Goal: Find specific page/section: Find specific page/section

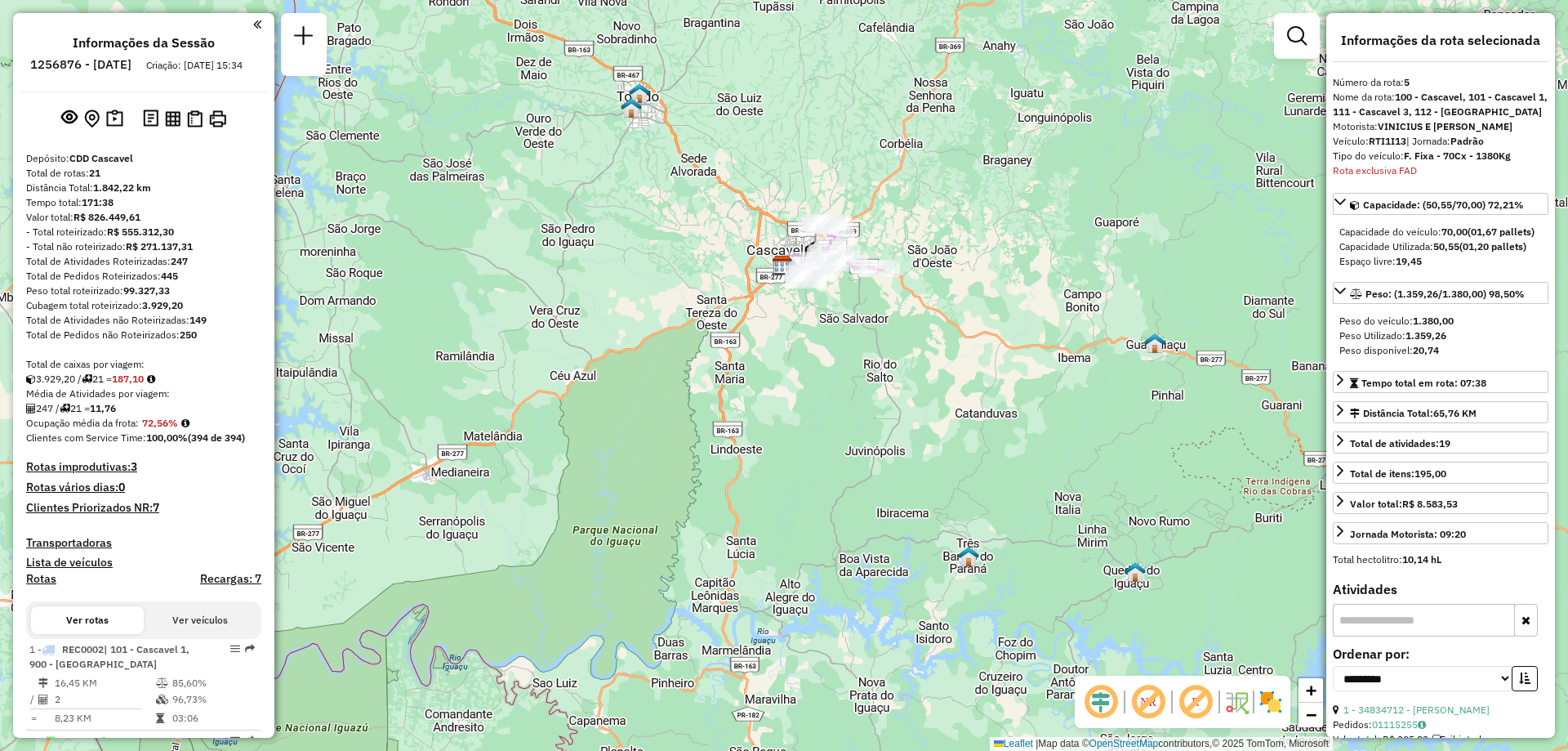
select select "**********"
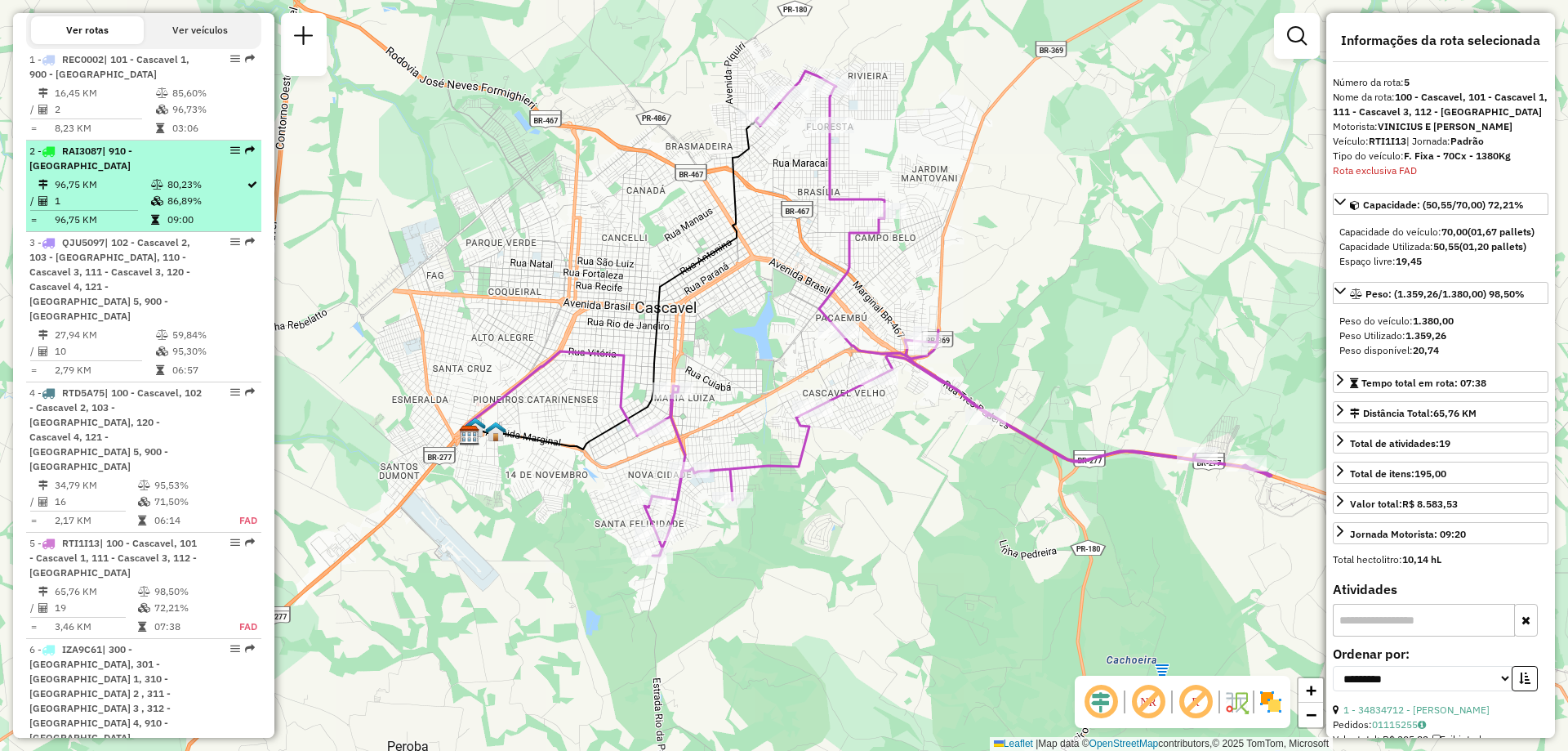
scroll to position [344, 0]
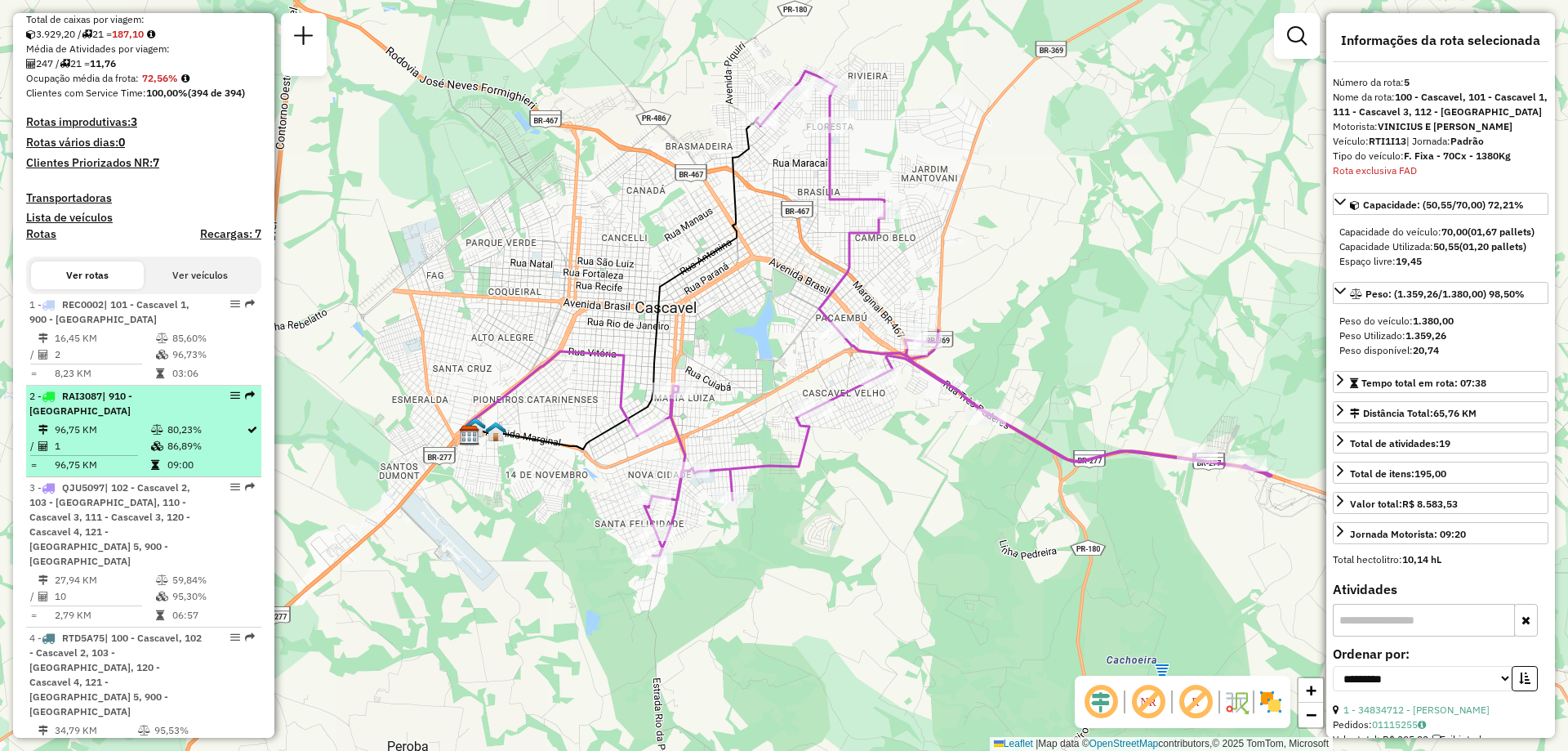
click at [133, 403] on div "2 - RAI3087 | 910 - Centro de Toledo" at bounding box center [116, 403] width 173 height 29
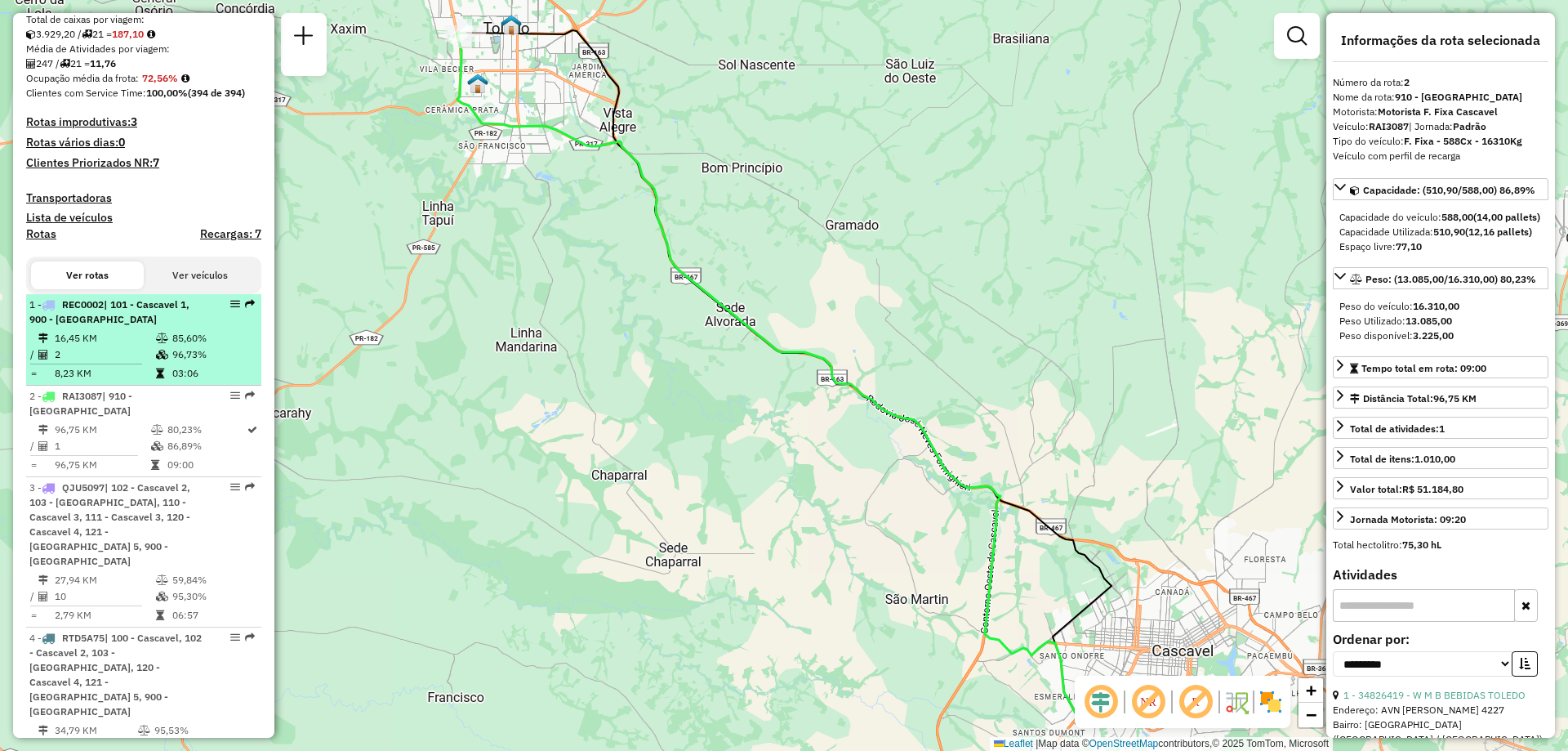
click at [124, 346] on td "16,45 KM" at bounding box center [104, 338] width 101 height 16
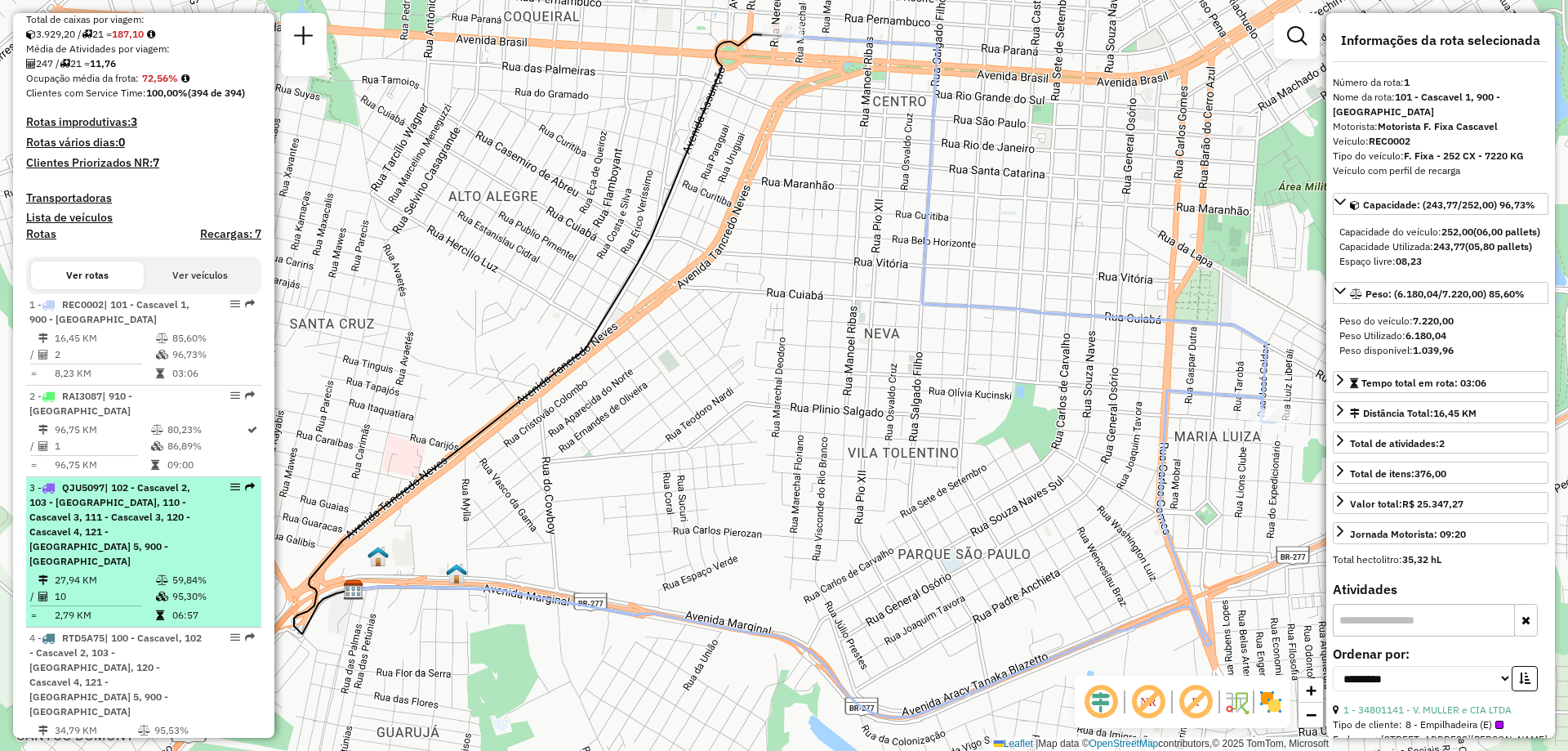
click at [119, 511] on span "| 102 - Cascavel 2, 103 - Cascavel, 110 - Cascavel 3, 111 - Cascavel 3, 120 - C…" at bounding box center [109, 524] width 161 height 86
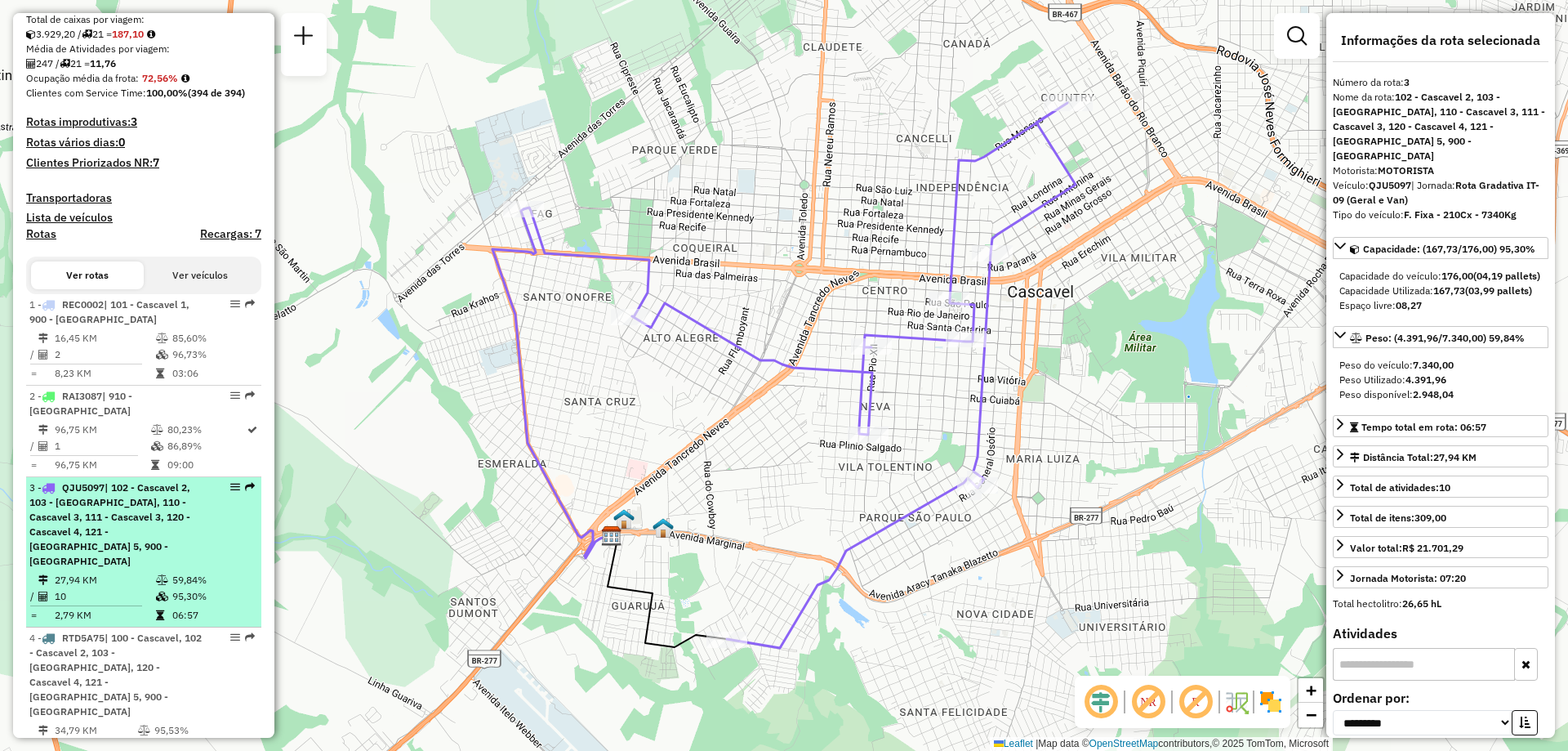
scroll to position [426, 0]
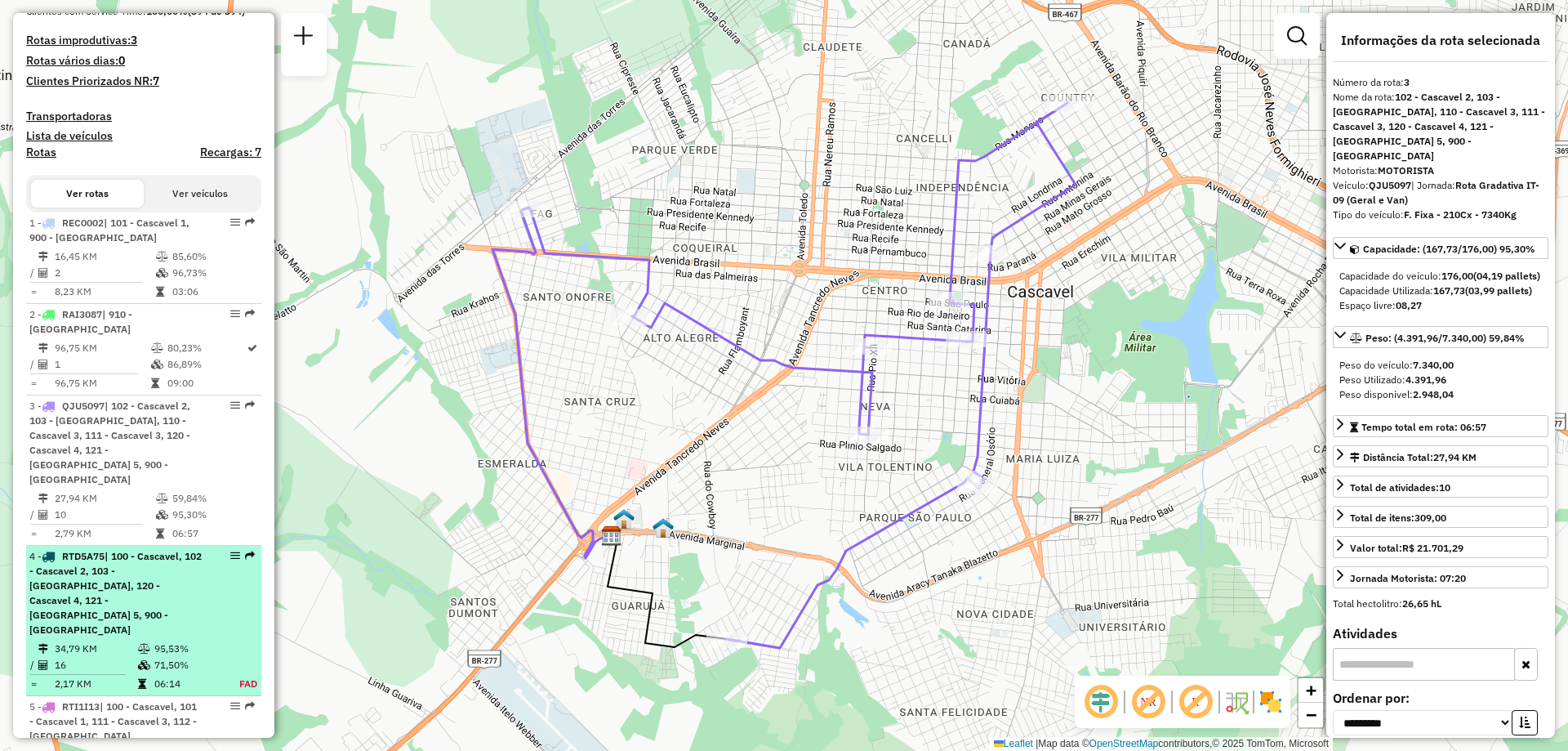
click at [106, 572] on span "| 100 - Cascavel, 102 - Cascavel 2, 103 - Cascavel, 120 - Cascavel 4, 121 - Cas…" at bounding box center [115, 592] width 173 height 86
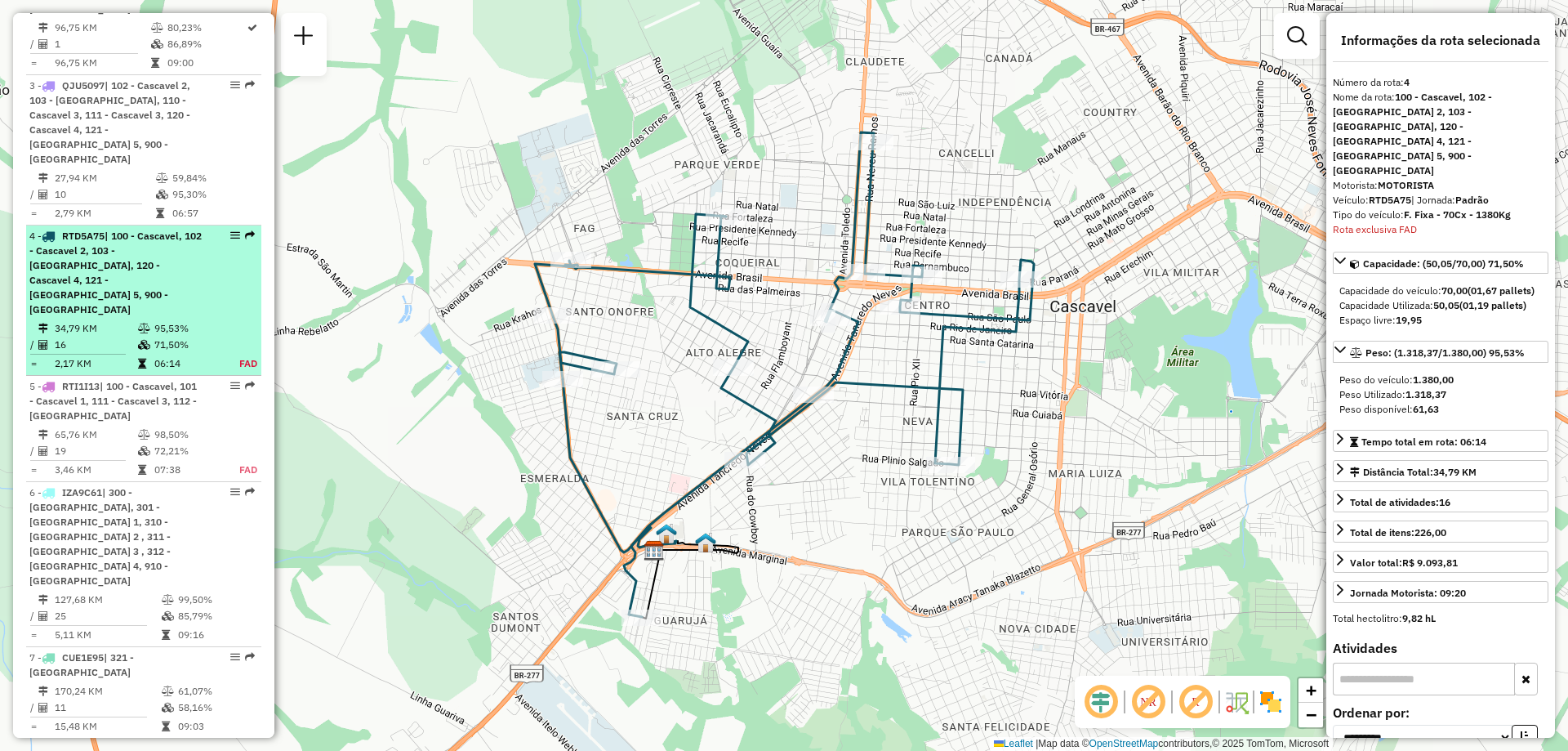
scroll to position [960, 0]
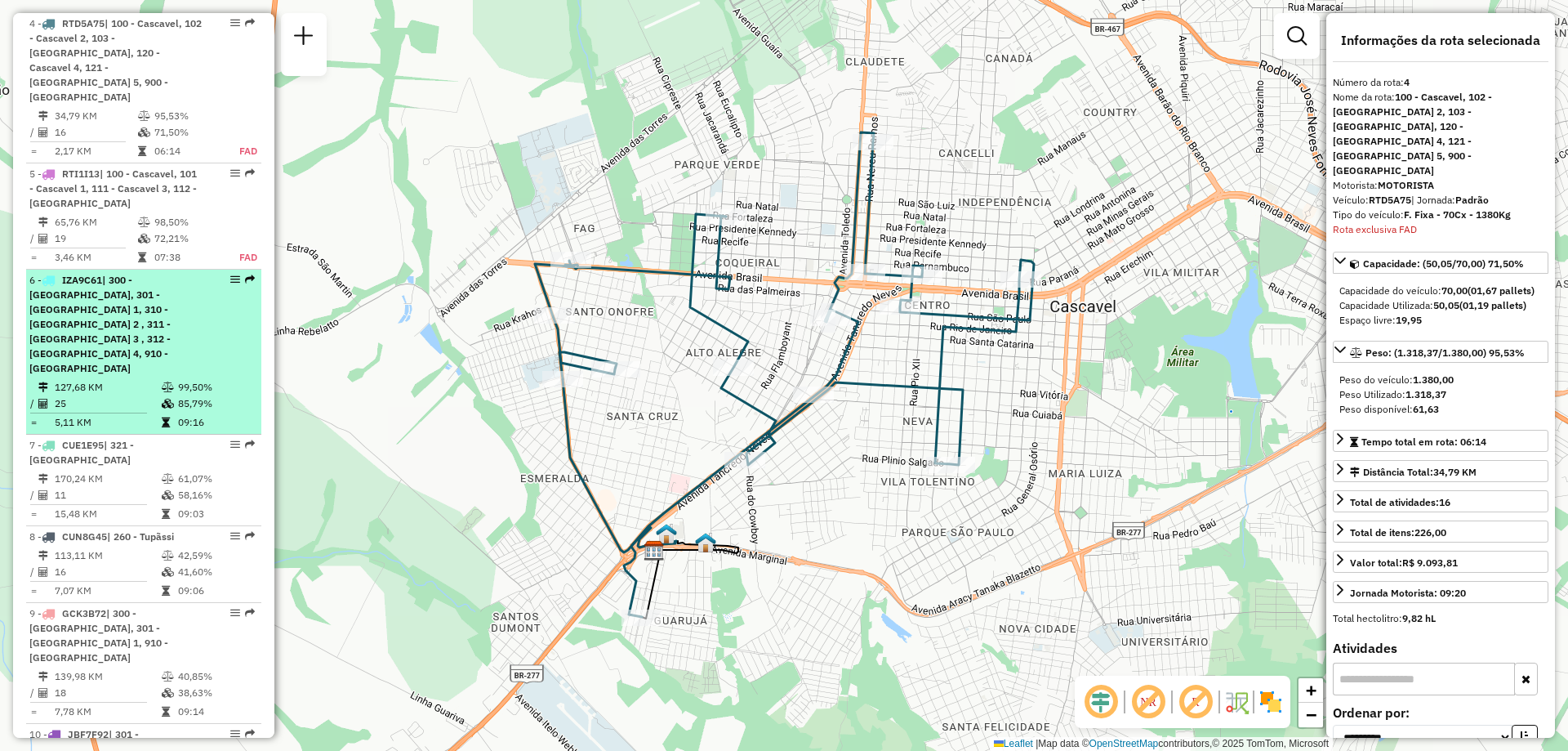
click at [113, 284] on span "| 300 - Toledo, 301 - Toledo 1, 310 - Toledo 2 , 311 - Toledo 3 , 312 - Toledo …" at bounding box center [100, 324] width 141 height 101
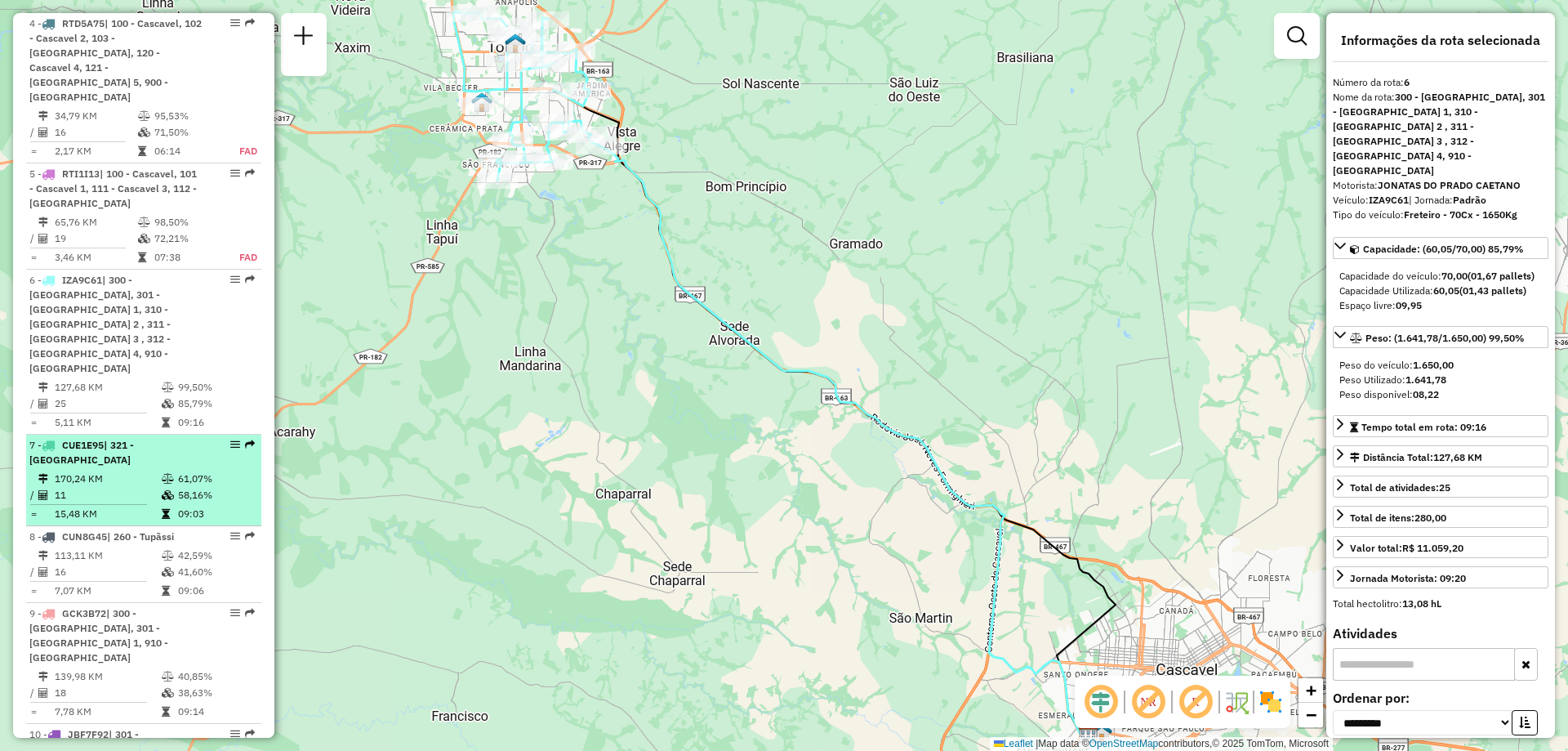
click at [113, 487] on td "11" at bounding box center [107, 494] width 107 height 16
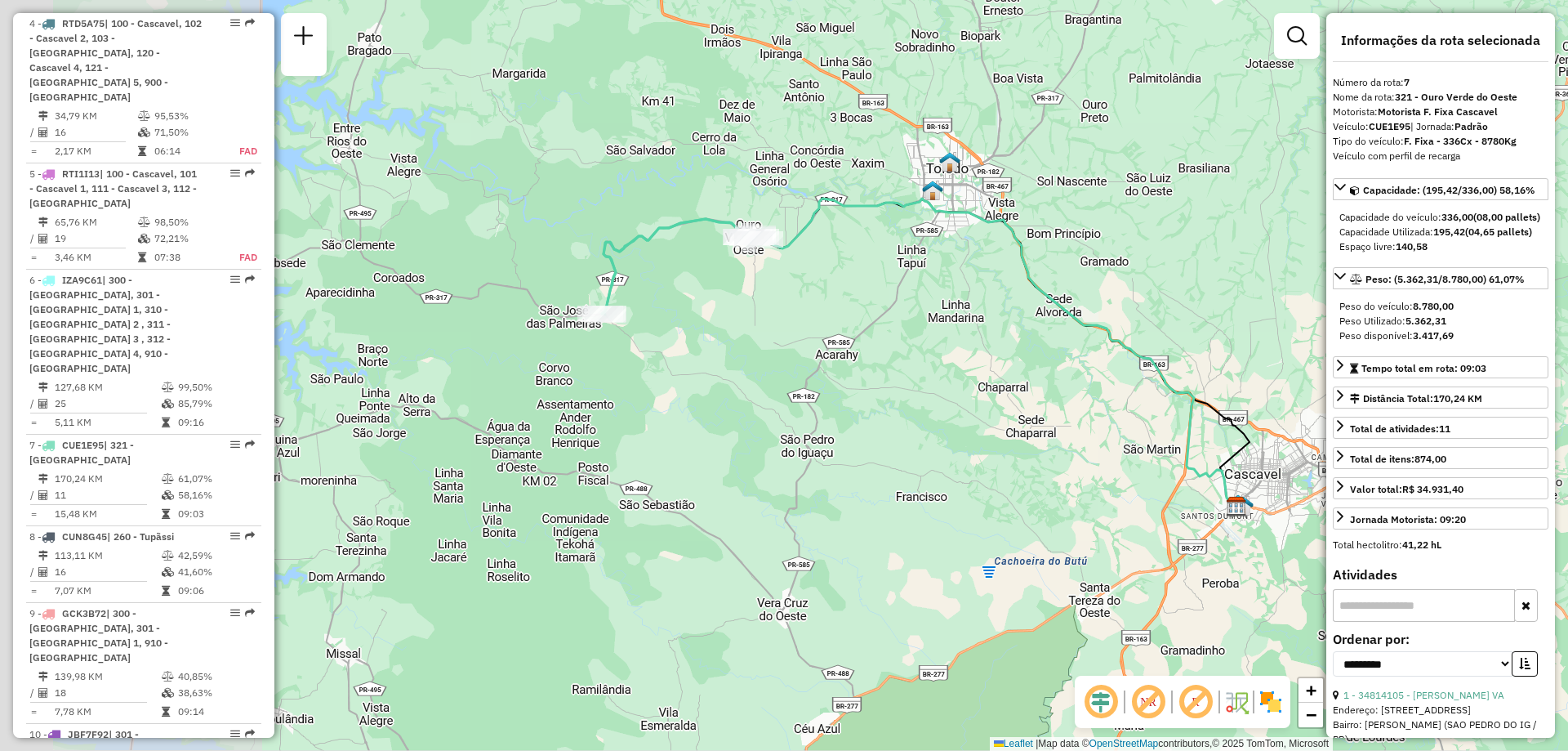
drag, startPoint x: 372, startPoint y: 332, endPoint x: 718, endPoint y: 330, distance: 346.0
click at [718, 330] on div "Janela de atendimento Grade de atendimento Capacidade Transportadoras Veículos …" at bounding box center [784, 376] width 1568 height 751
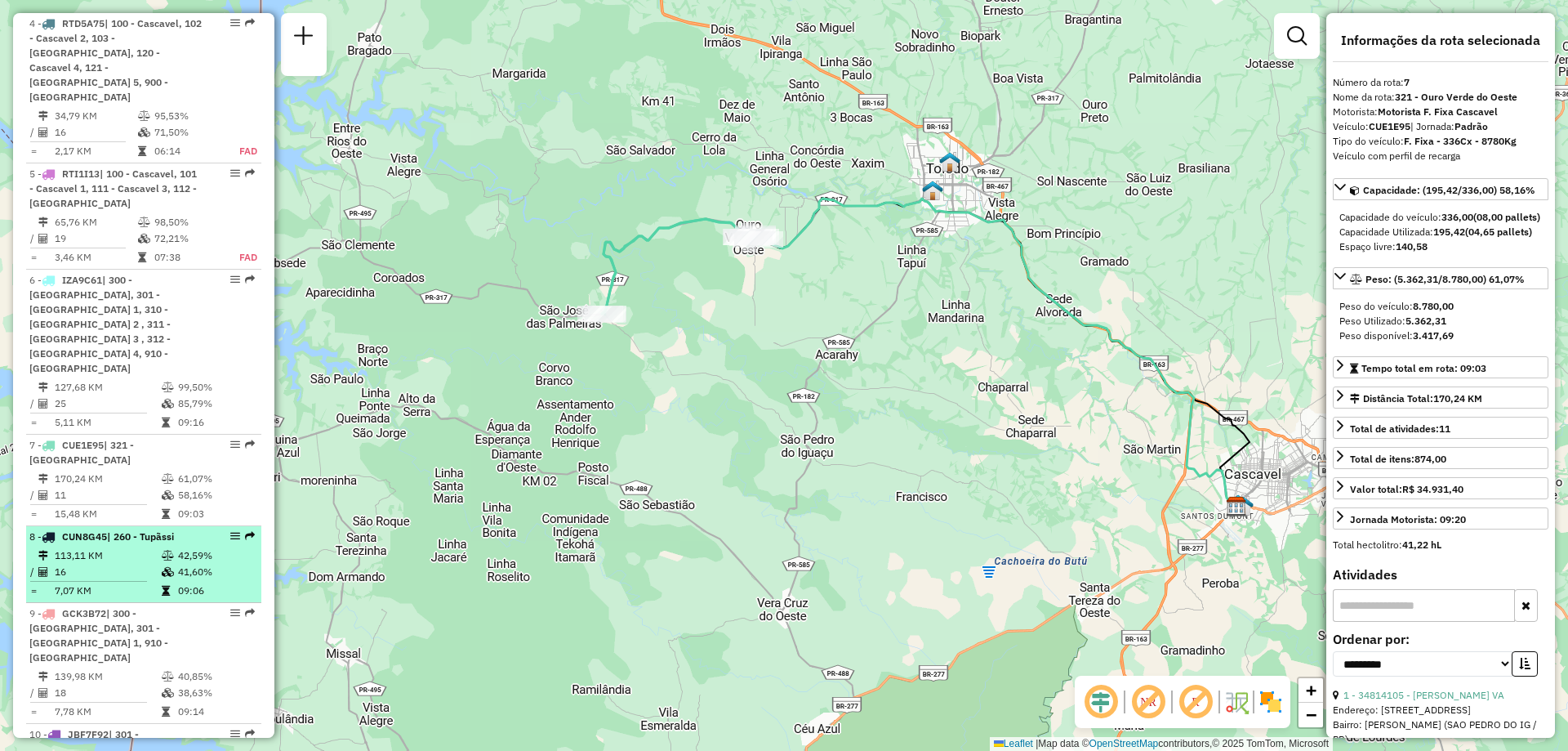
click at [110, 526] on li "8 - CUN8G45 | 260 - Tupãssi 113,11 KM 42,59% / 16 41,60% = 7,07 KM 09:06" at bounding box center [143, 564] width 235 height 76
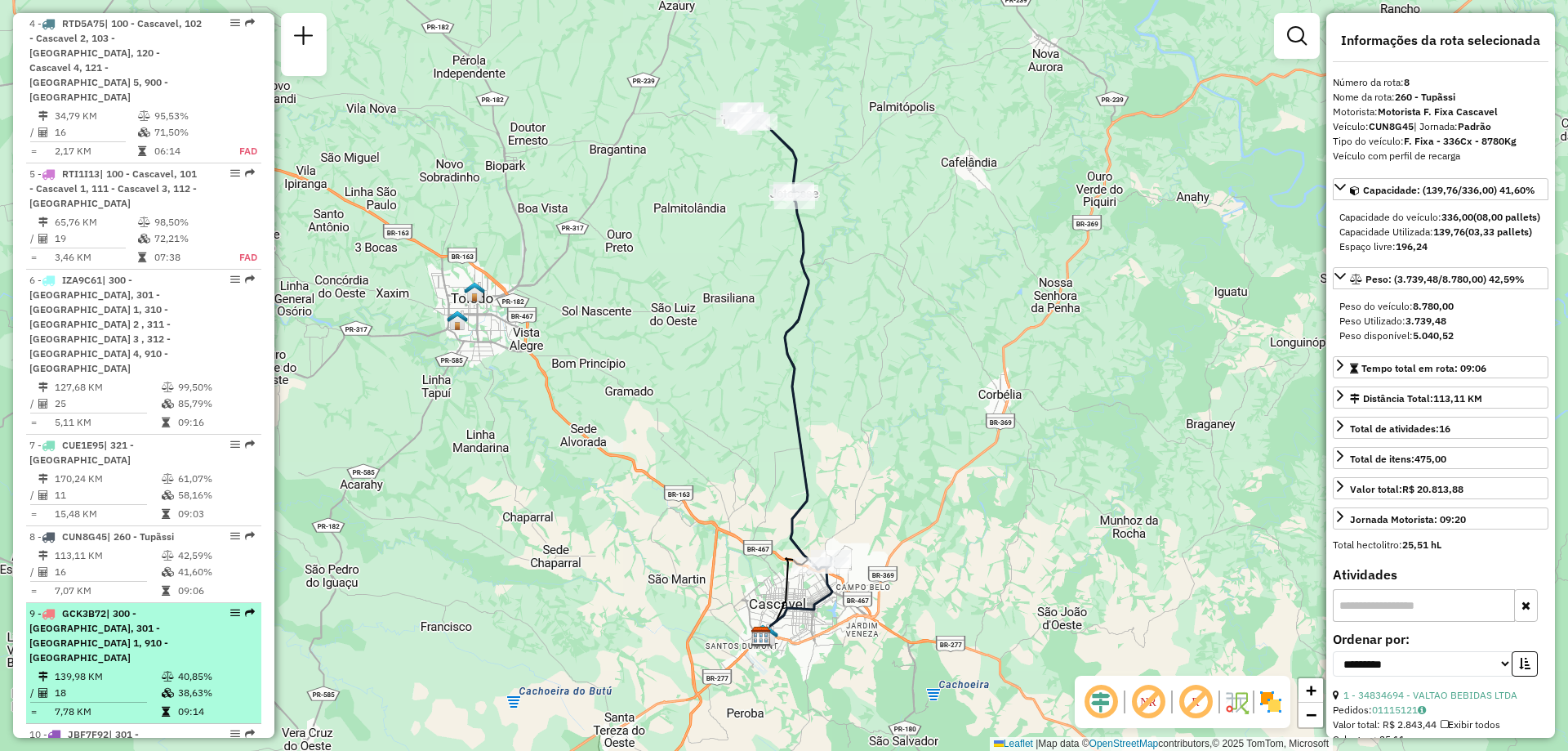
click at [106, 607] on span "GCK3B72" at bounding box center [84, 612] width 44 height 12
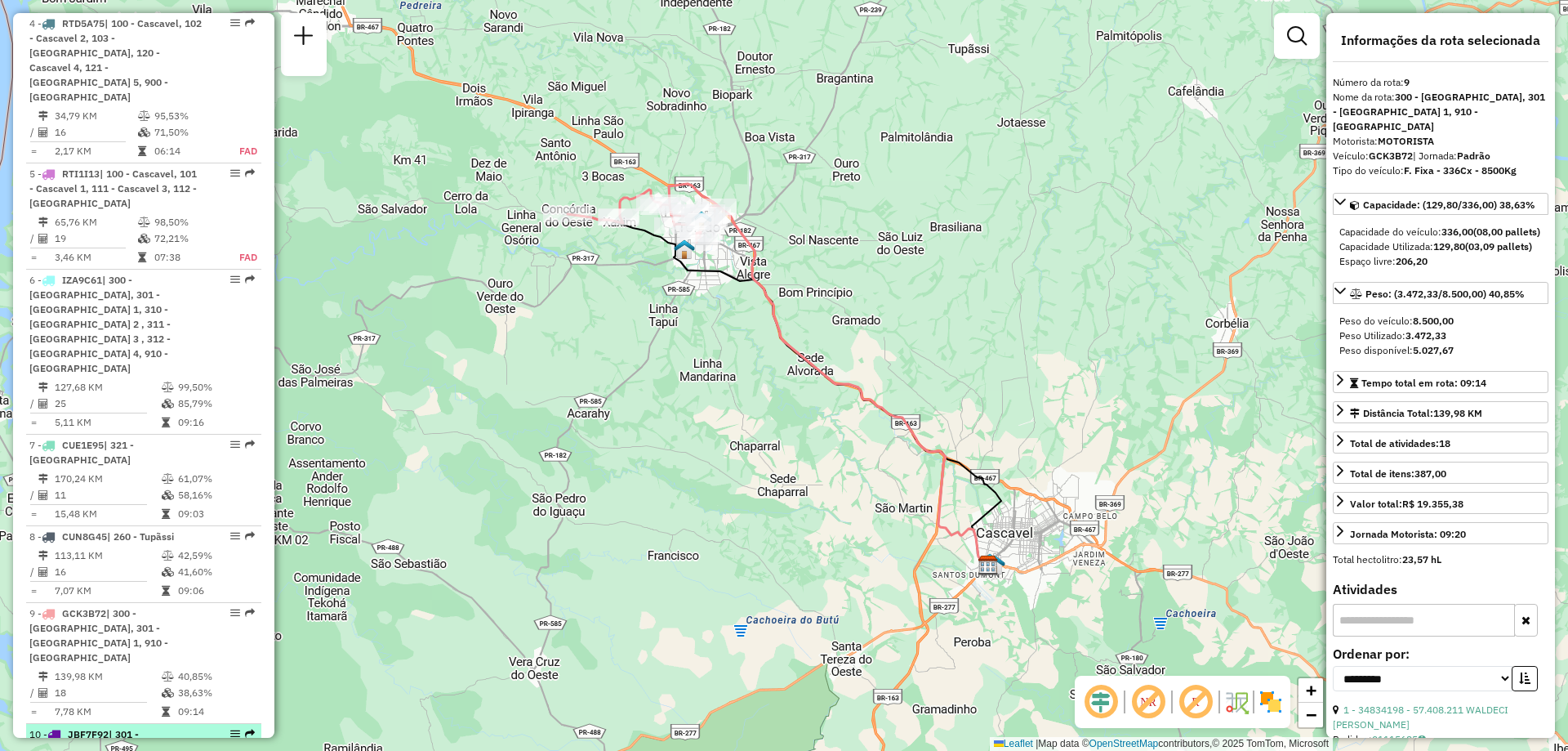
click at [117, 728] on span "| 301 - Toledo 1, 310 - Toledo 2 , 321 - Ouro Verde do Oeste, 910 - Centro de T…" at bounding box center [100, 763] width 141 height 71
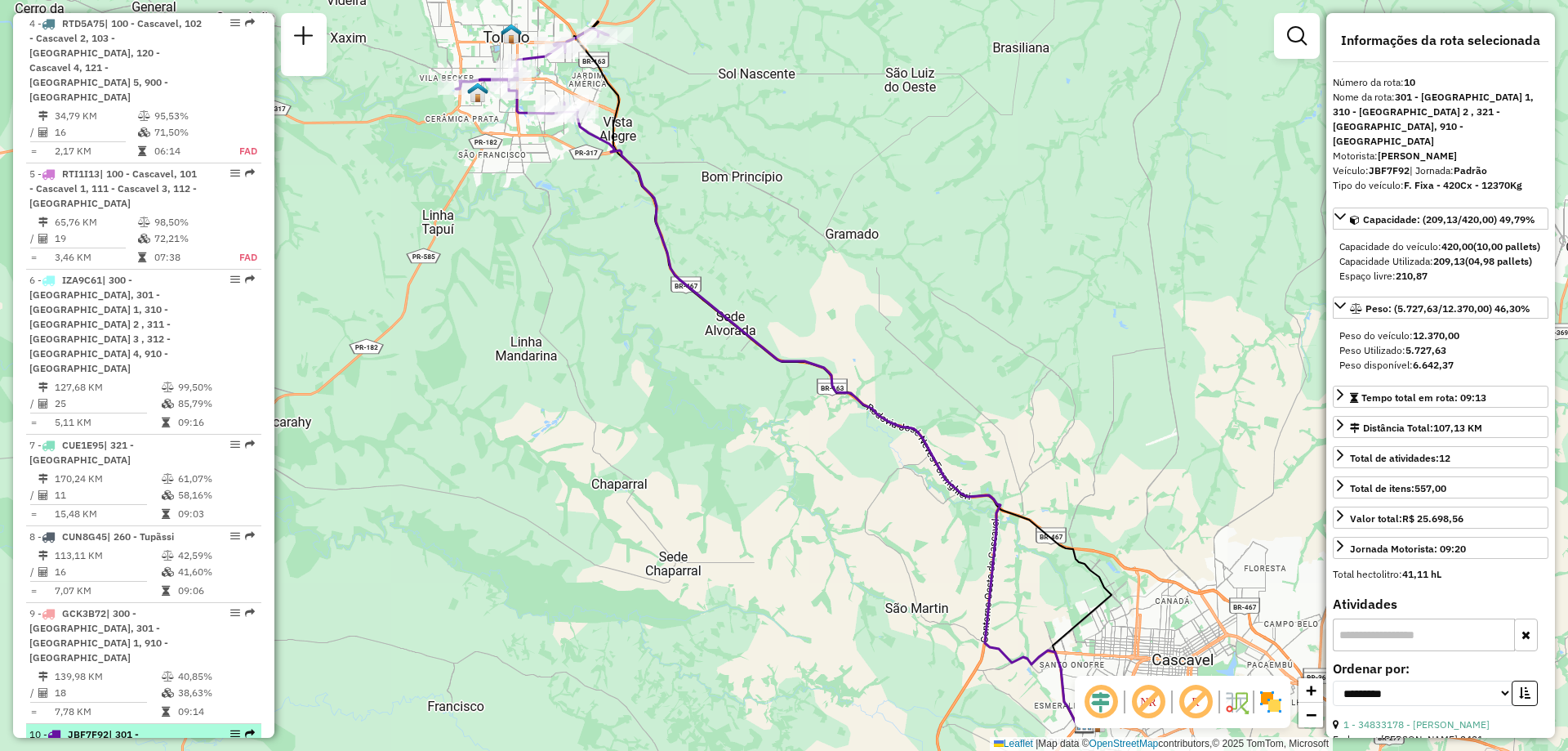
scroll to position [1041, 0]
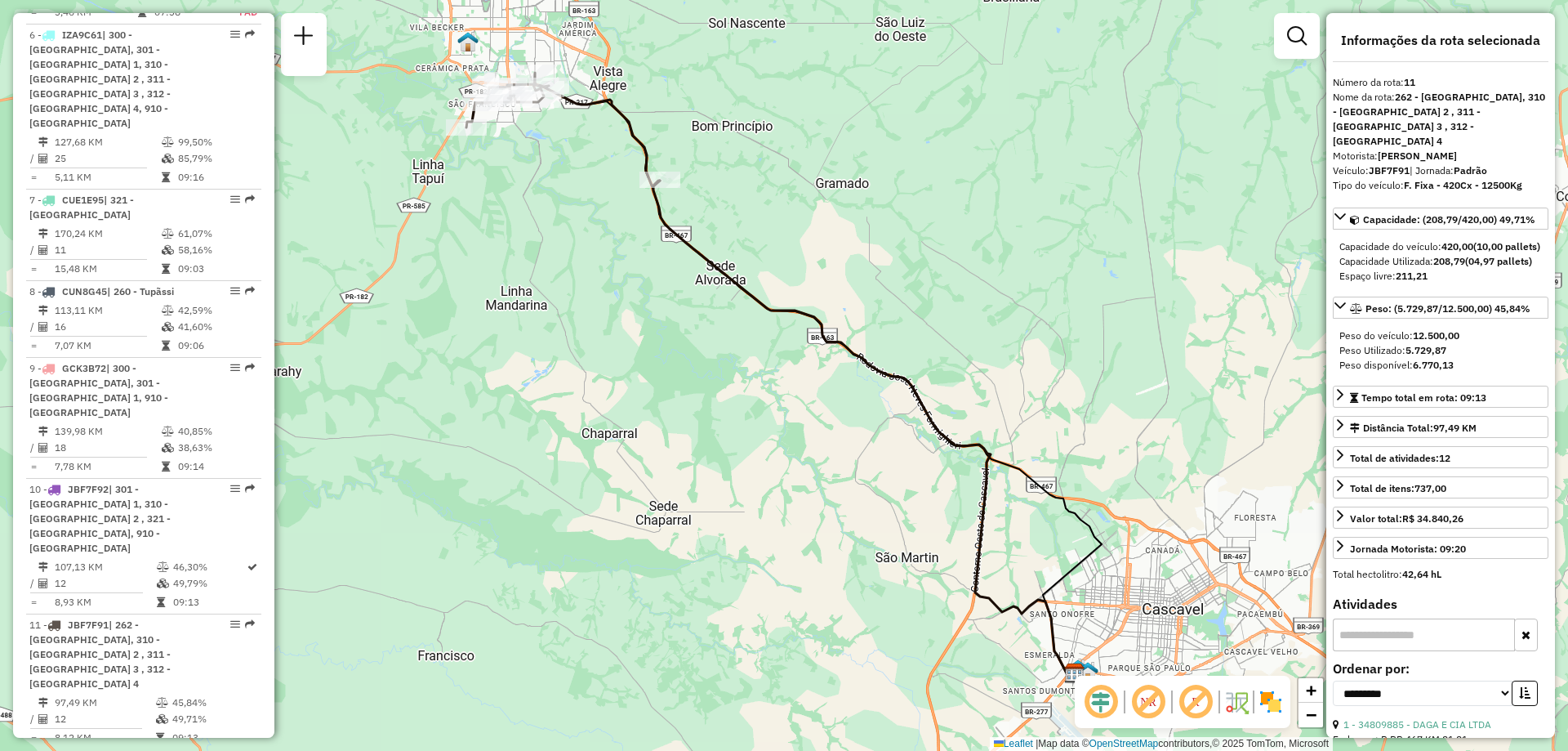
scroll to position [1286, 0]
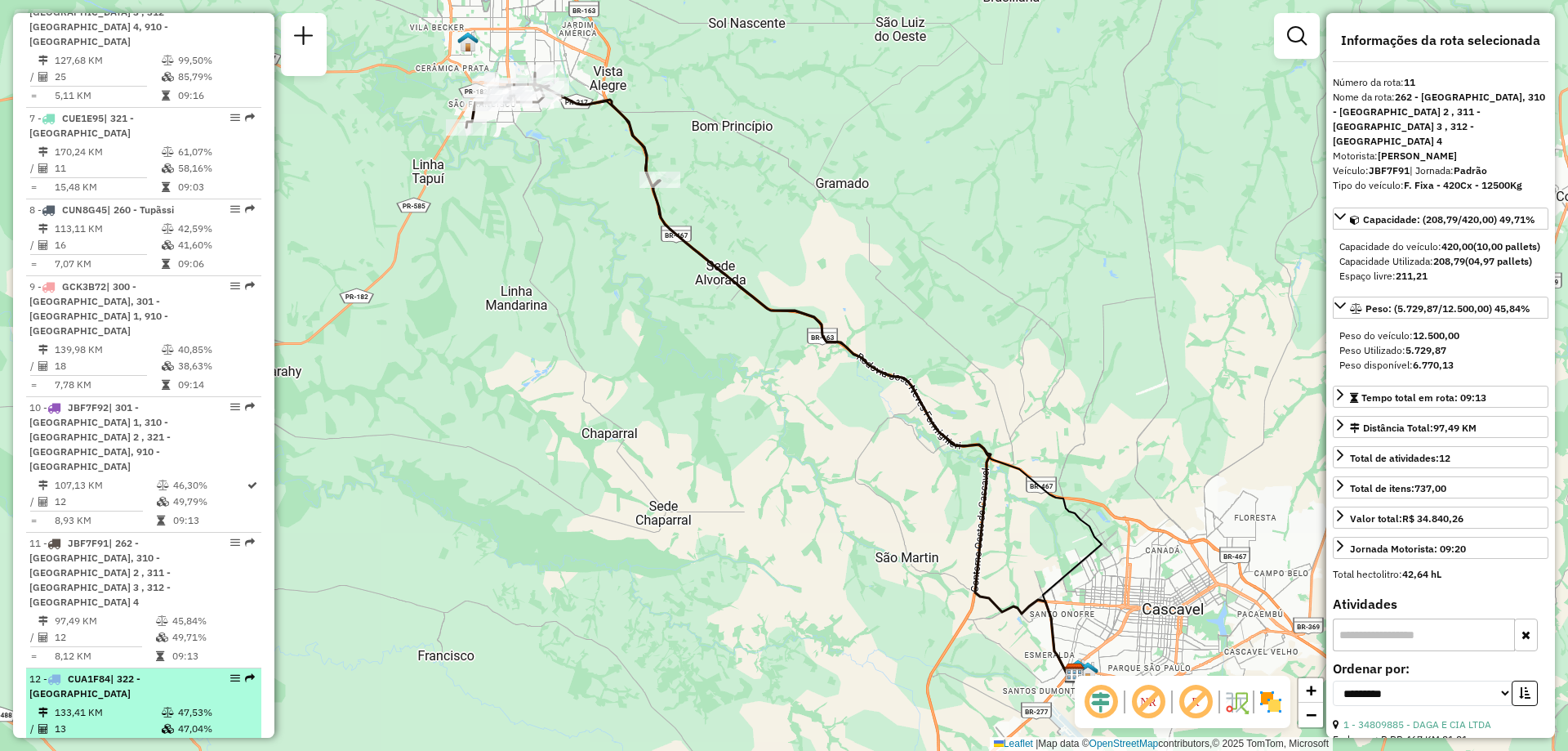
click at [116, 738] on hr at bounding box center [89, 738] width 117 height 1
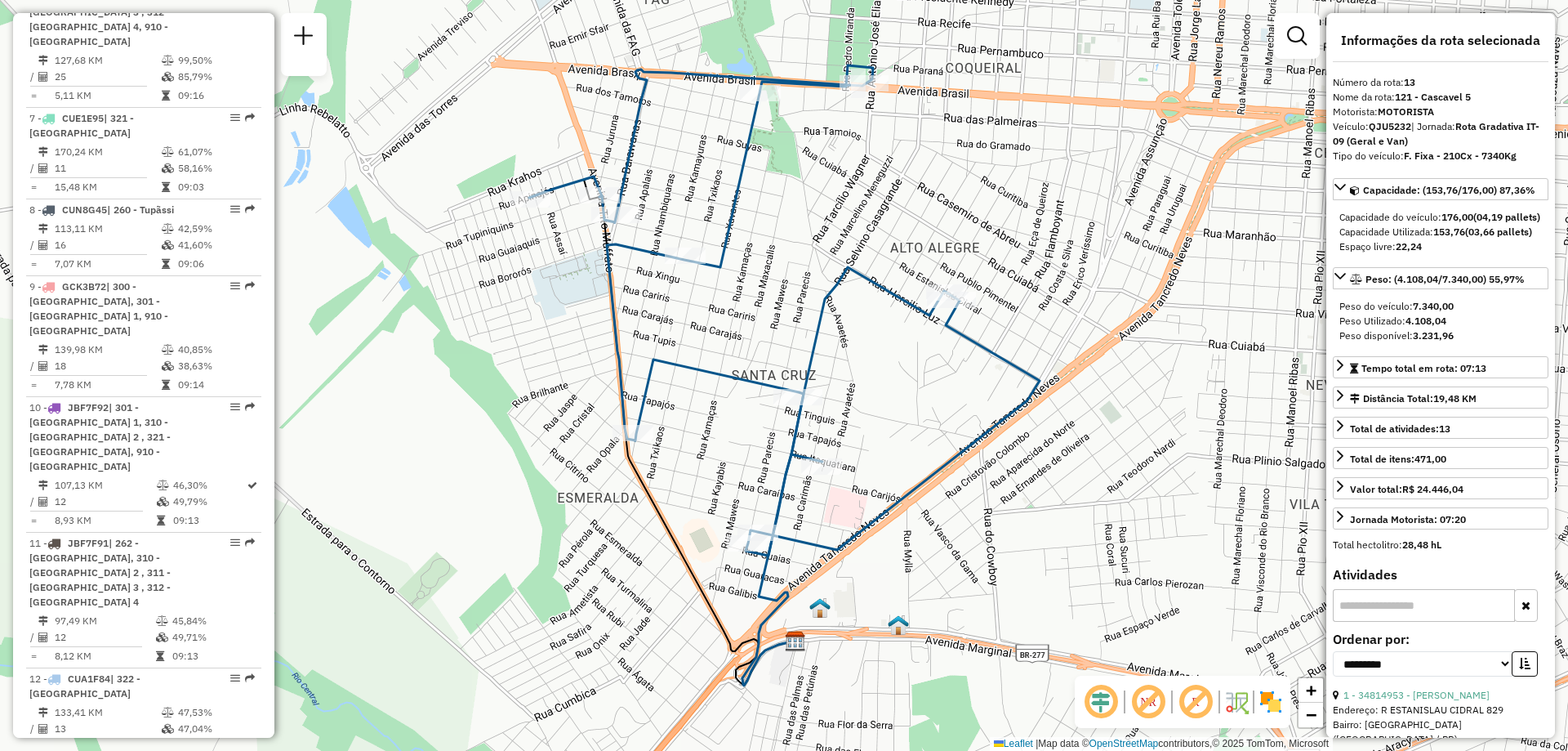
scroll to position [1368, 0]
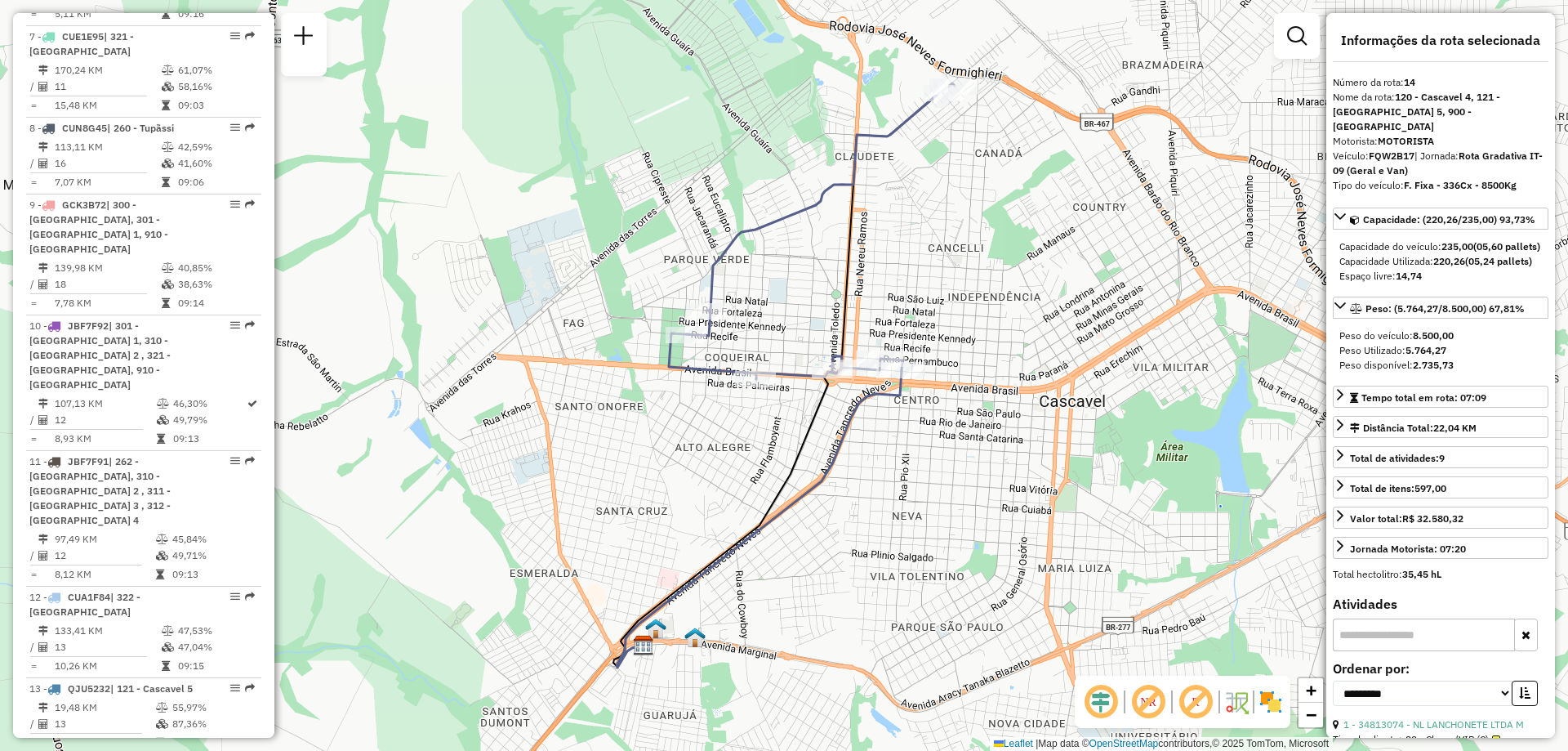
scroll to position [1531, 0]
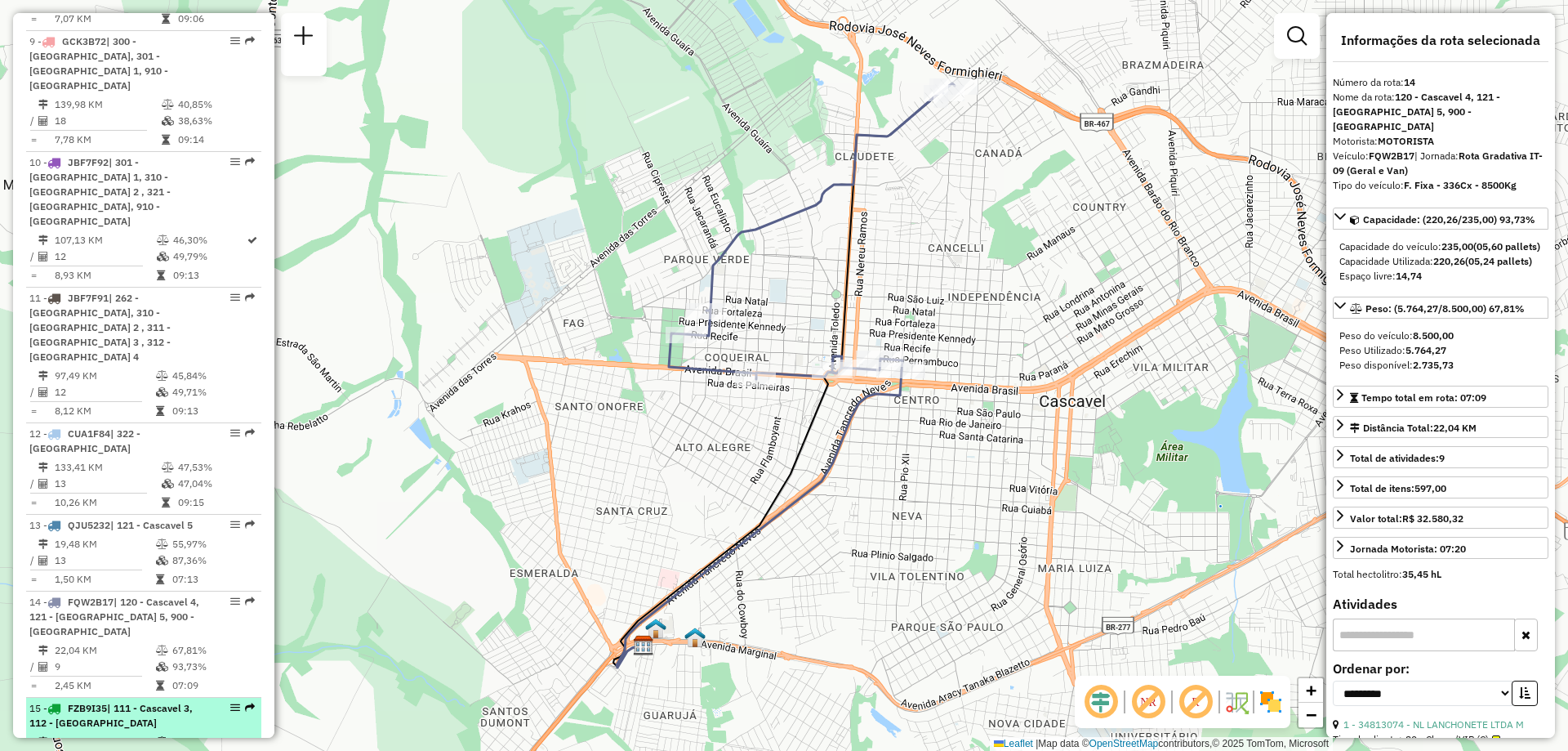
click at [107, 750] on td "9" at bounding box center [104, 758] width 101 height 16
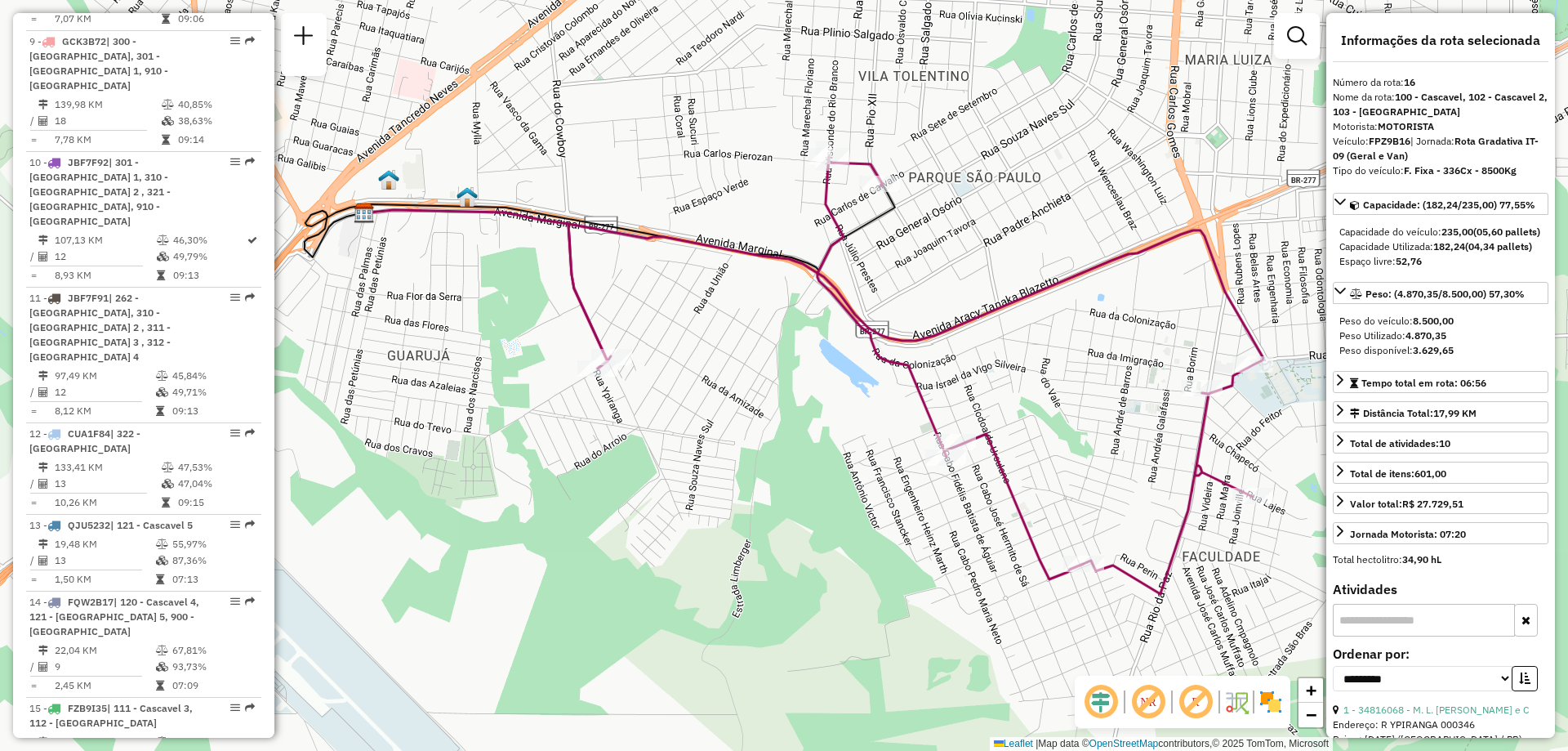
scroll to position [1613, 0]
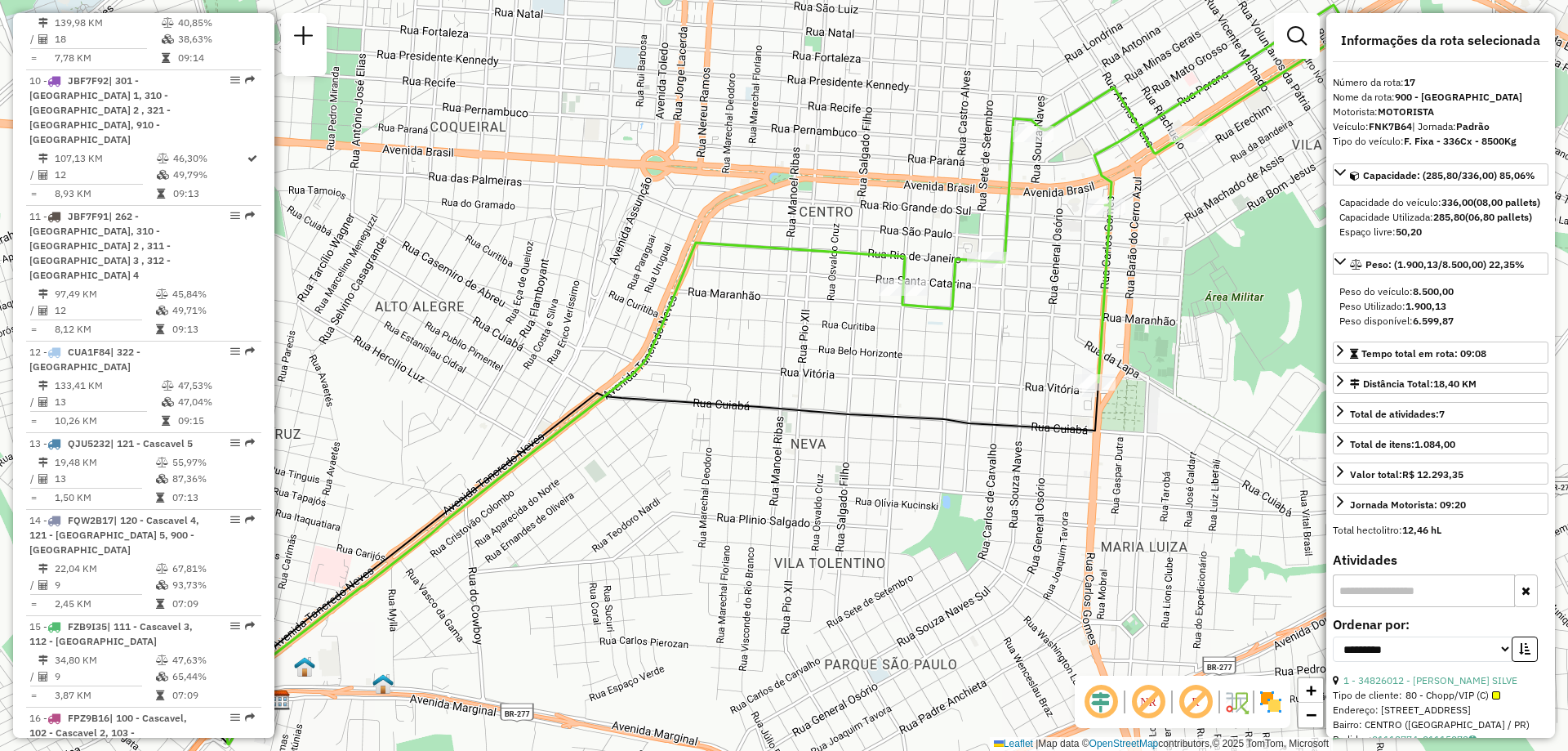
scroll to position [1777, 0]
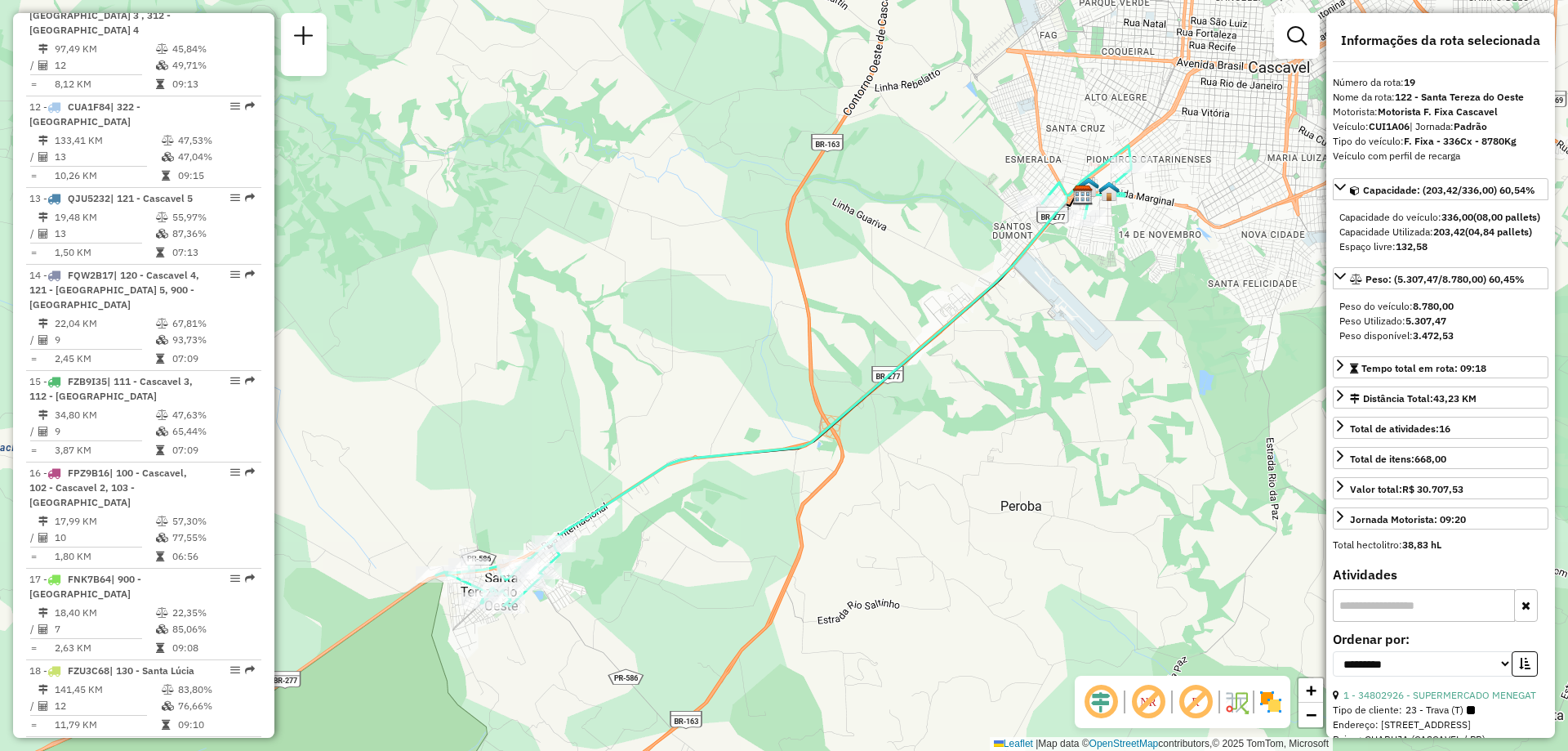
scroll to position [1940, 0]
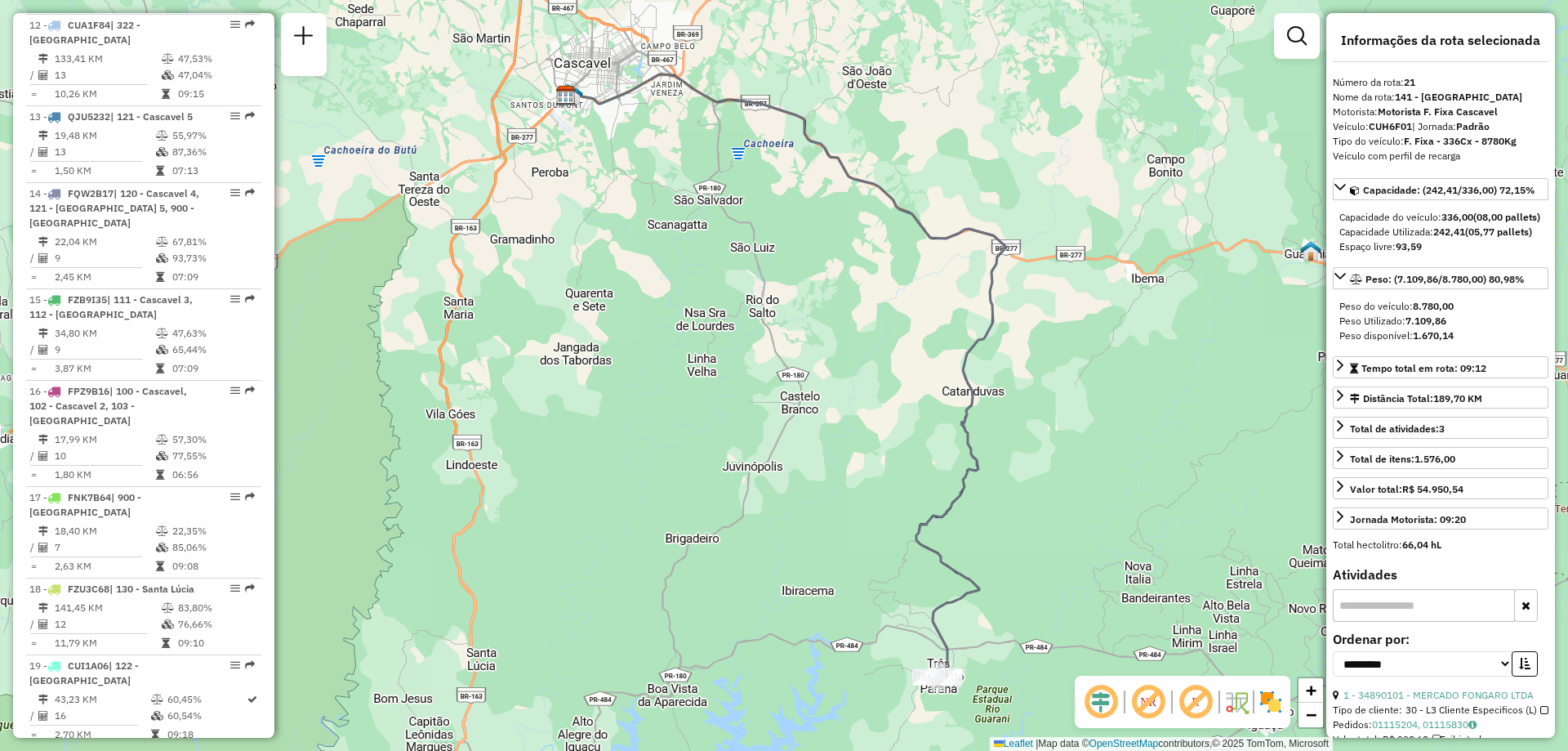
scroll to position [2022, 0]
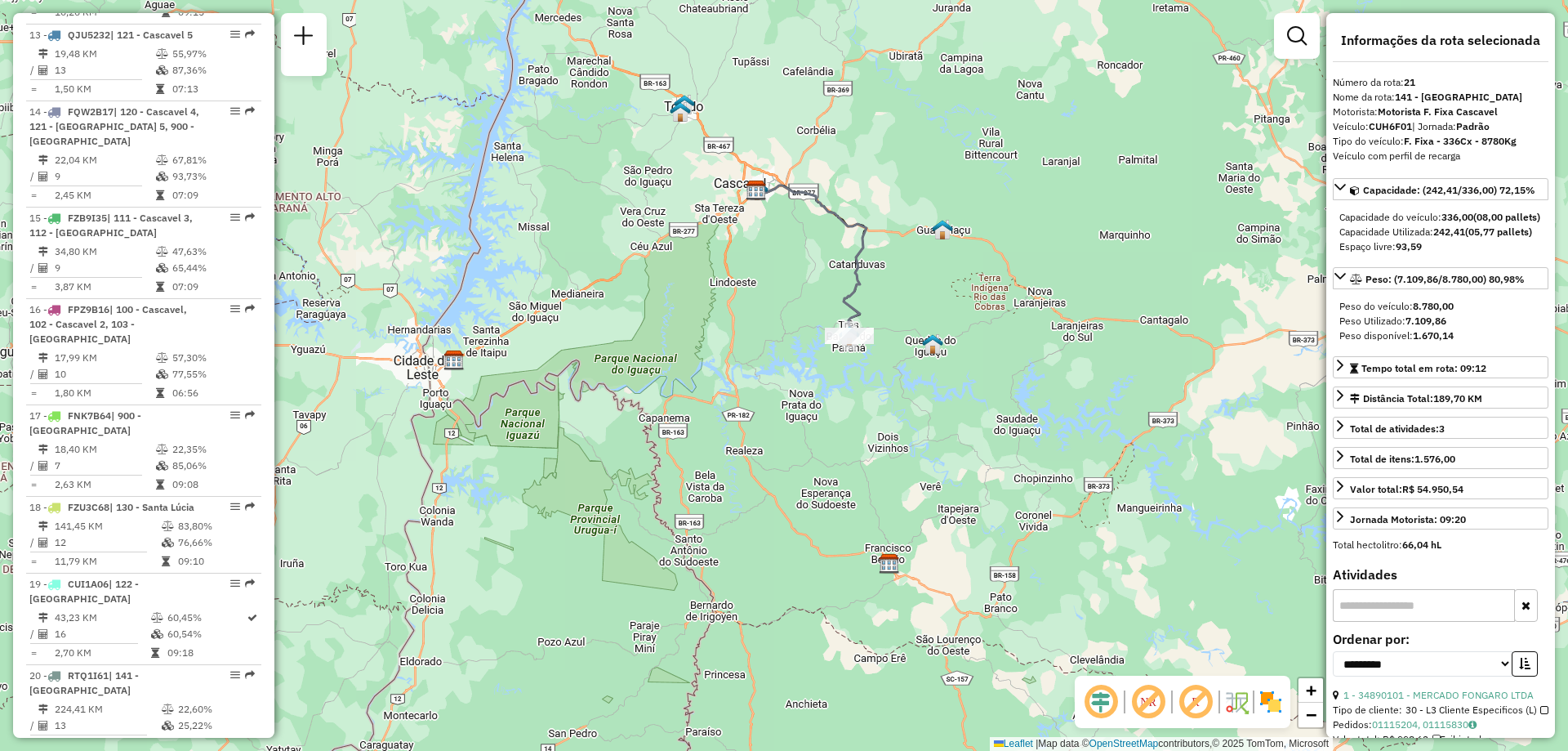
click at [1142, 705] on em at bounding box center [1148, 702] width 40 height 40
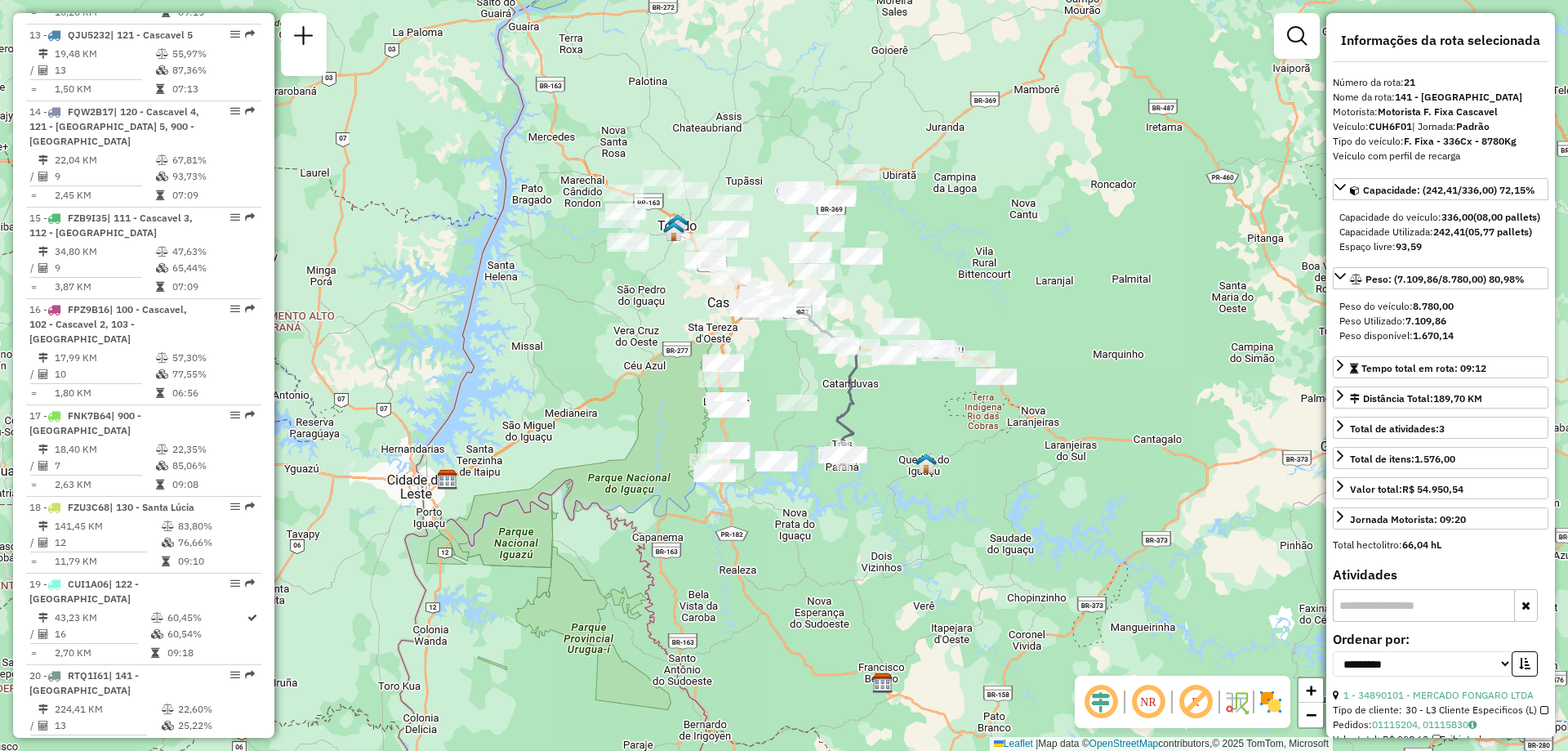
drag, startPoint x: 967, startPoint y: 275, endPoint x: 961, endPoint y: 394, distance: 119.2
click at [961, 394] on div "Janela de atendimento Grade de atendimento Capacidade Transportadoras Veículos …" at bounding box center [784, 376] width 1568 height 751
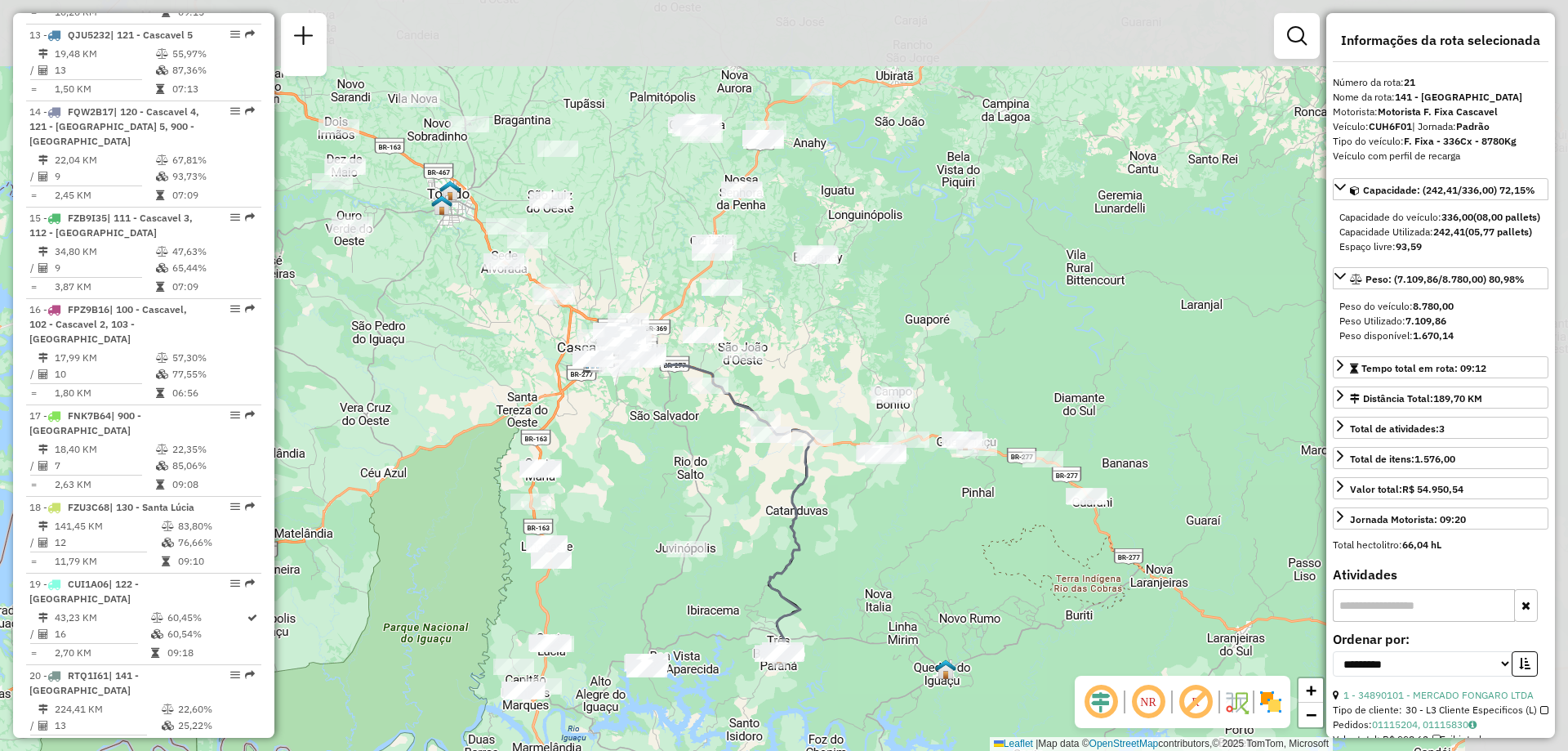
drag, startPoint x: 1006, startPoint y: 186, endPoint x: 797, endPoint y: 369, distance: 277.8
click at [797, 368] on div "Janela de atendimento Grade de atendimento Capacidade Transportadoras Veículos …" at bounding box center [784, 376] width 1568 height 751
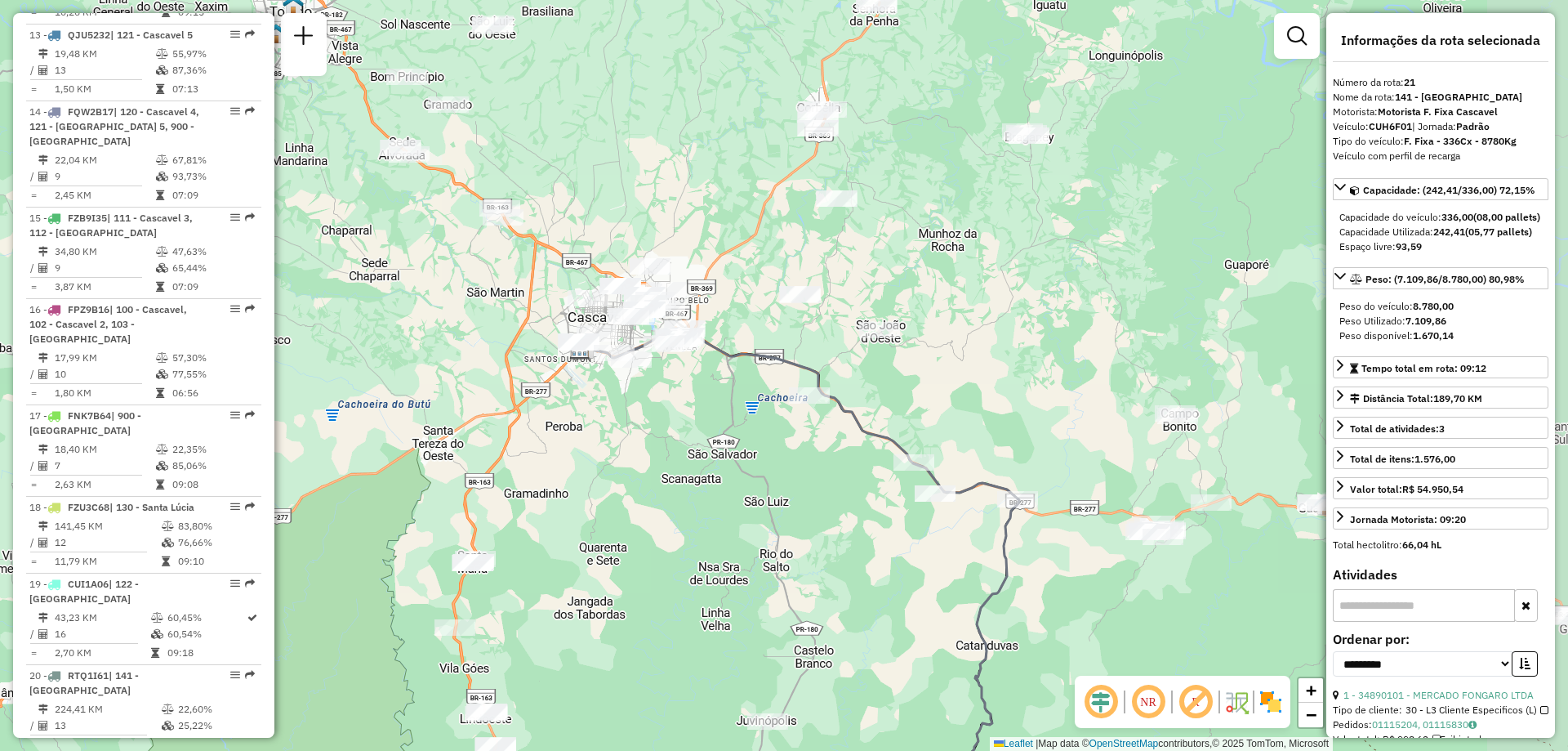
drag, startPoint x: 1039, startPoint y: 209, endPoint x: 832, endPoint y: 261, distance: 213.4
click at [832, 261] on div "Janela de atendimento Grade de atendimento Capacidade Transportadoras Veículos …" at bounding box center [784, 376] width 1568 height 751
